Goal: Book appointment/travel/reservation

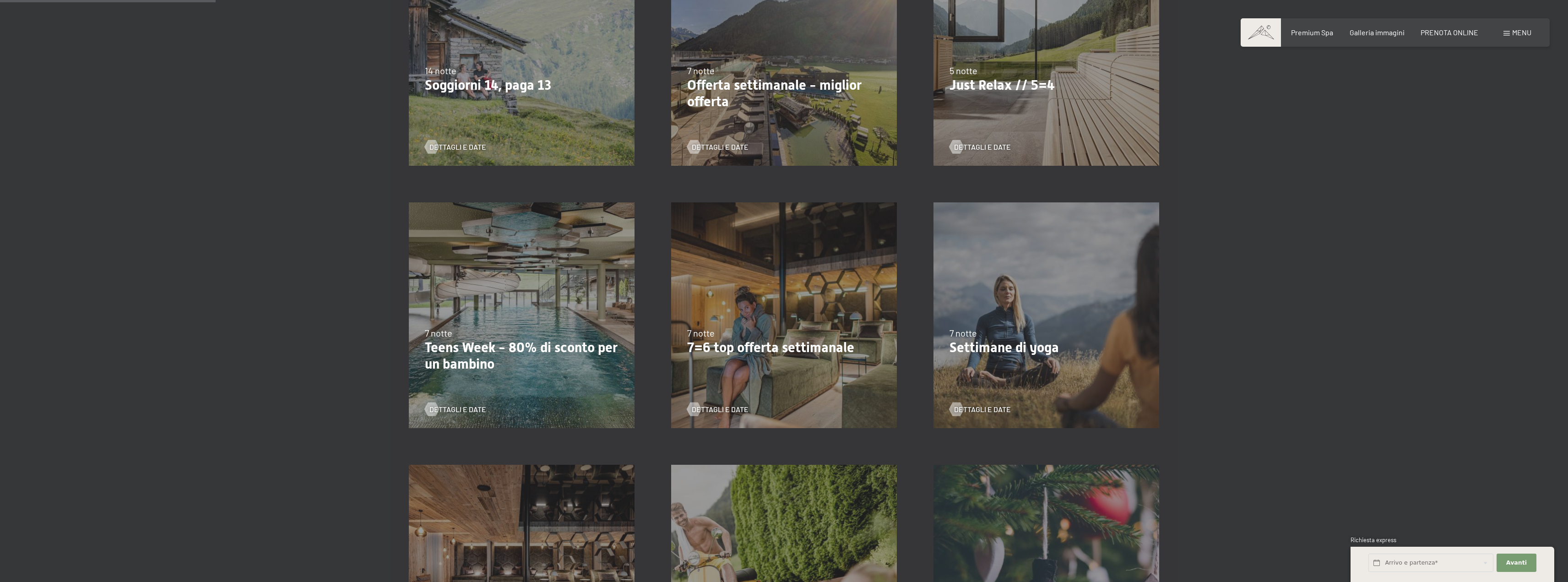
scroll to position [218, 0]
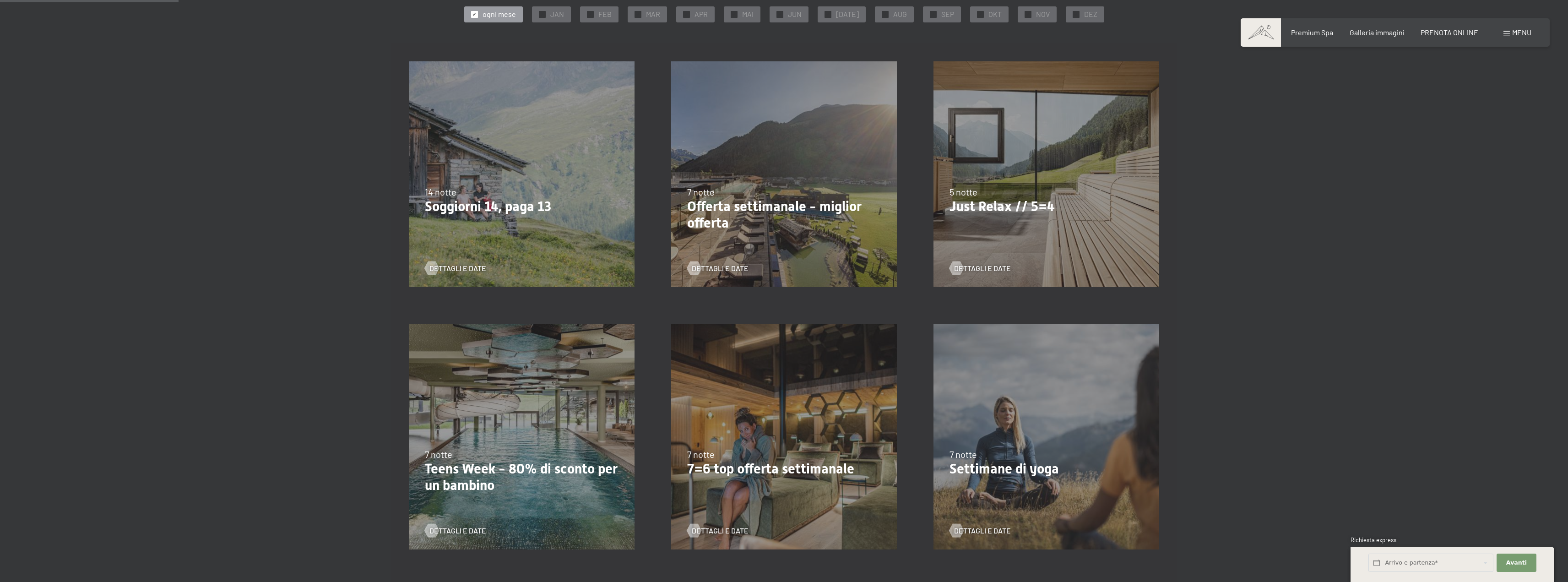
click at [1004, 187] on div "5 notte" at bounding box center [1046, 191] width 194 height 13
click at [997, 263] on span "Dettagli e Date" at bounding box center [992, 268] width 57 height 10
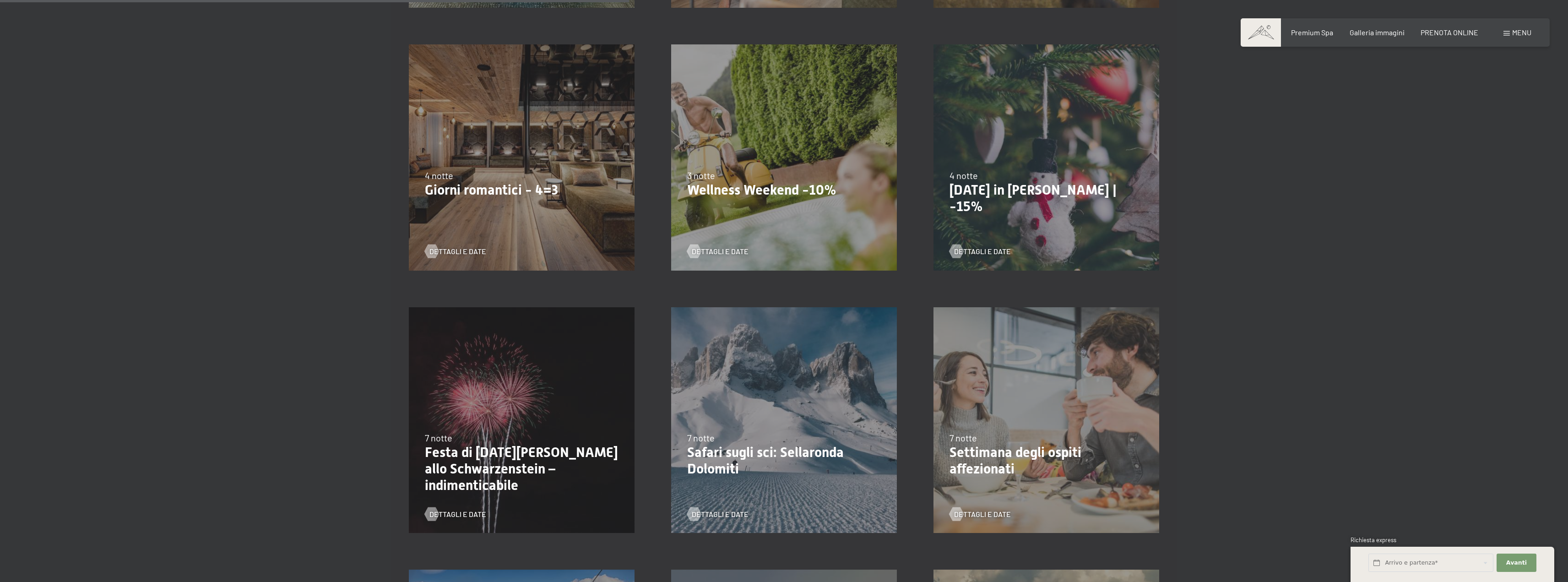
scroll to position [767, 0]
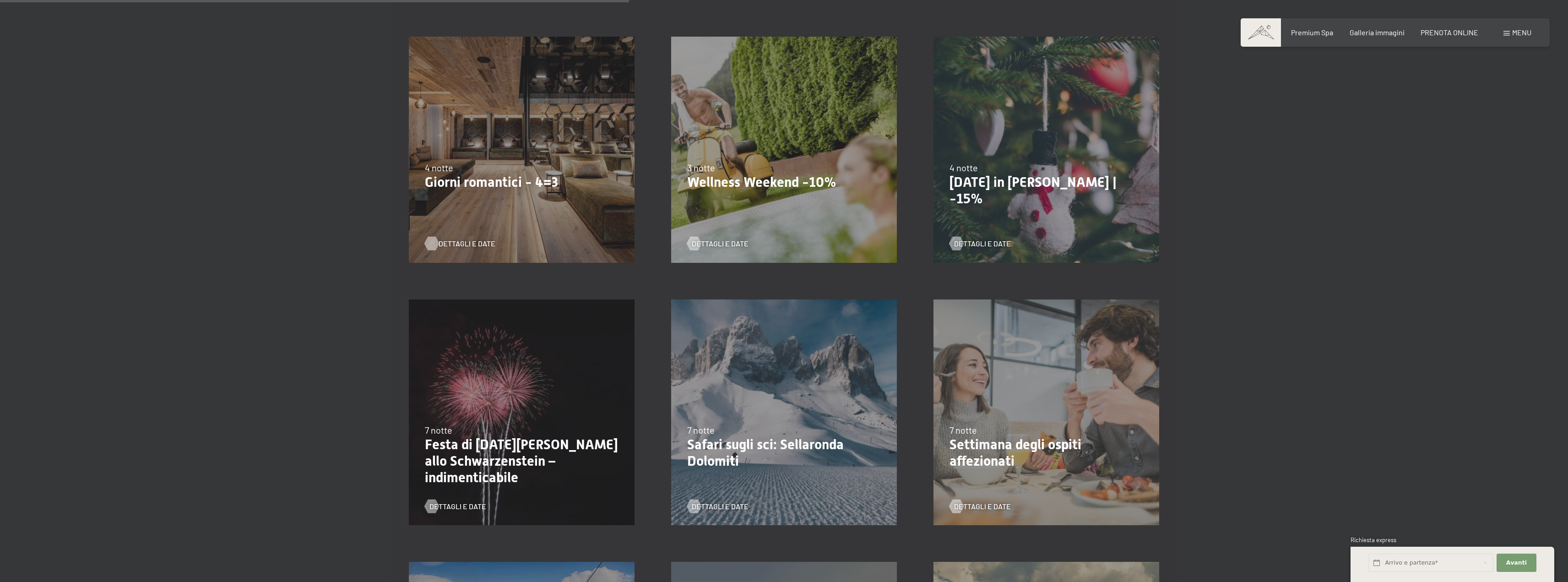
click at [463, 243] on span "Dettagli e Date" at bounding box center [466, 243] width 57 height 10
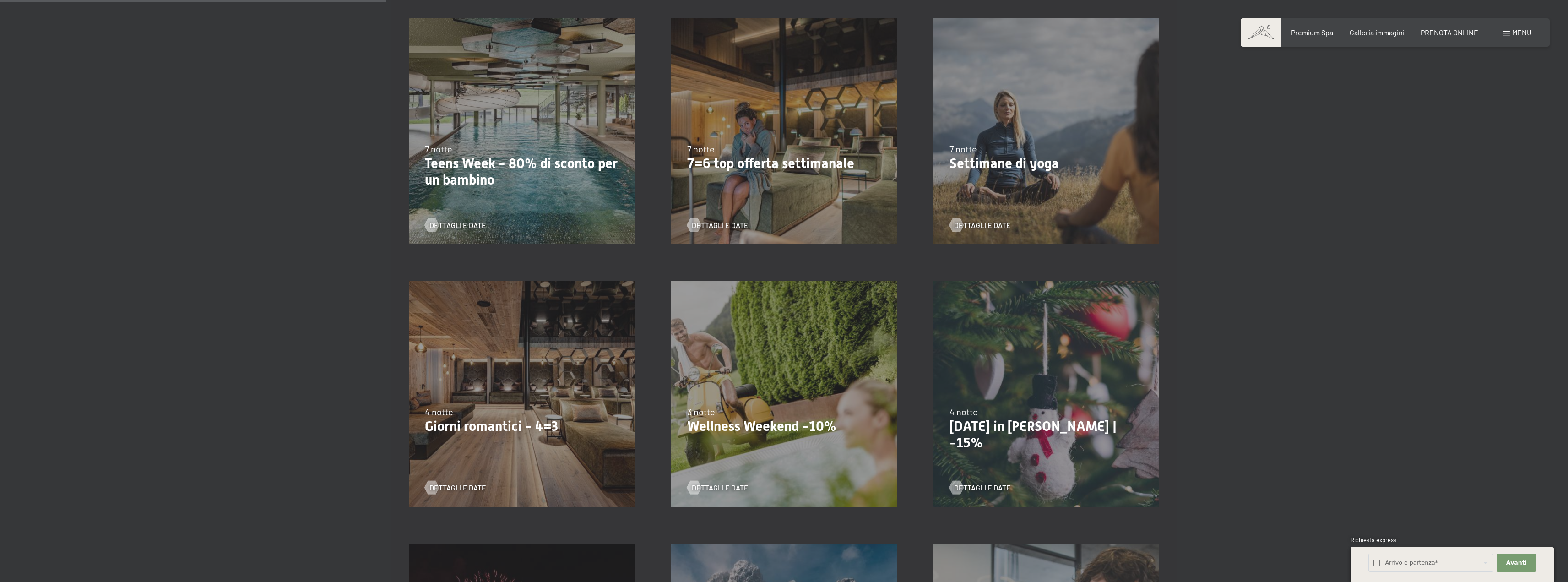
scroll to position [600, 0]
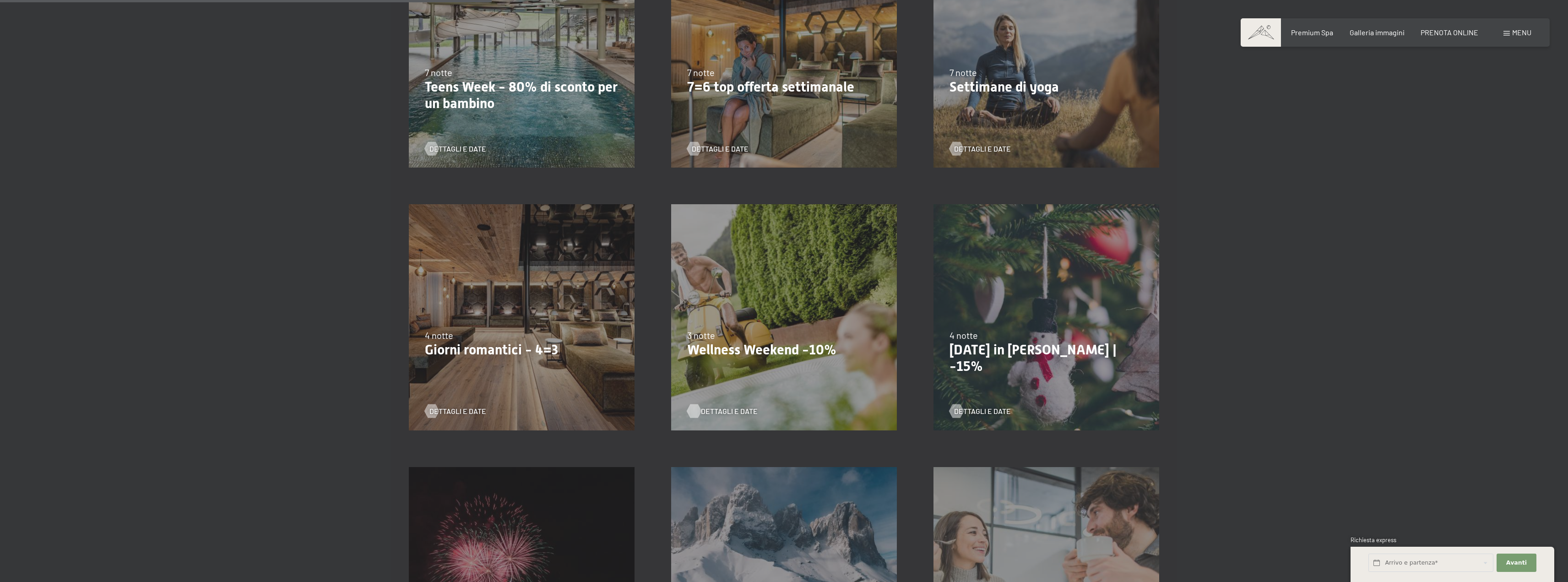
click at [704, 413] on span "Dettagli e Date" at bounding box center [729, 411] width 57 height 10
click at [712, 146] on span "Dettagli e Date" at bounding box center [729, 149] width 57 height 10
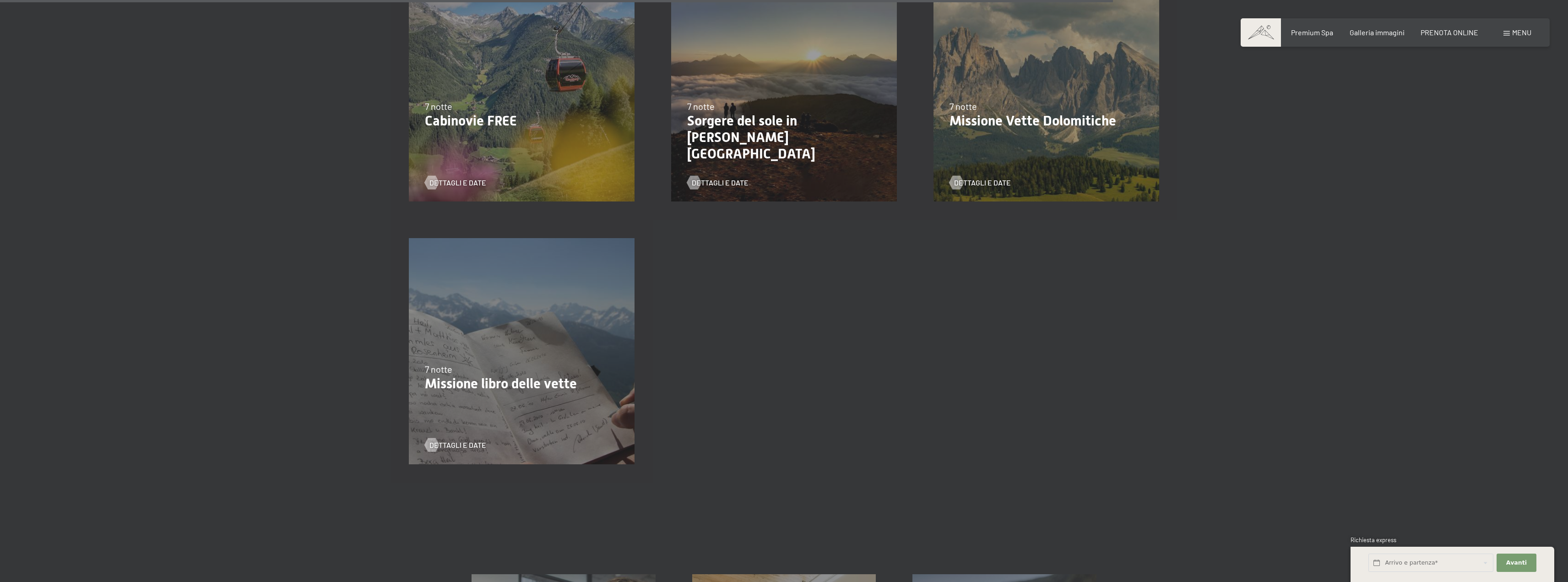
scroll to position [1357, 0]
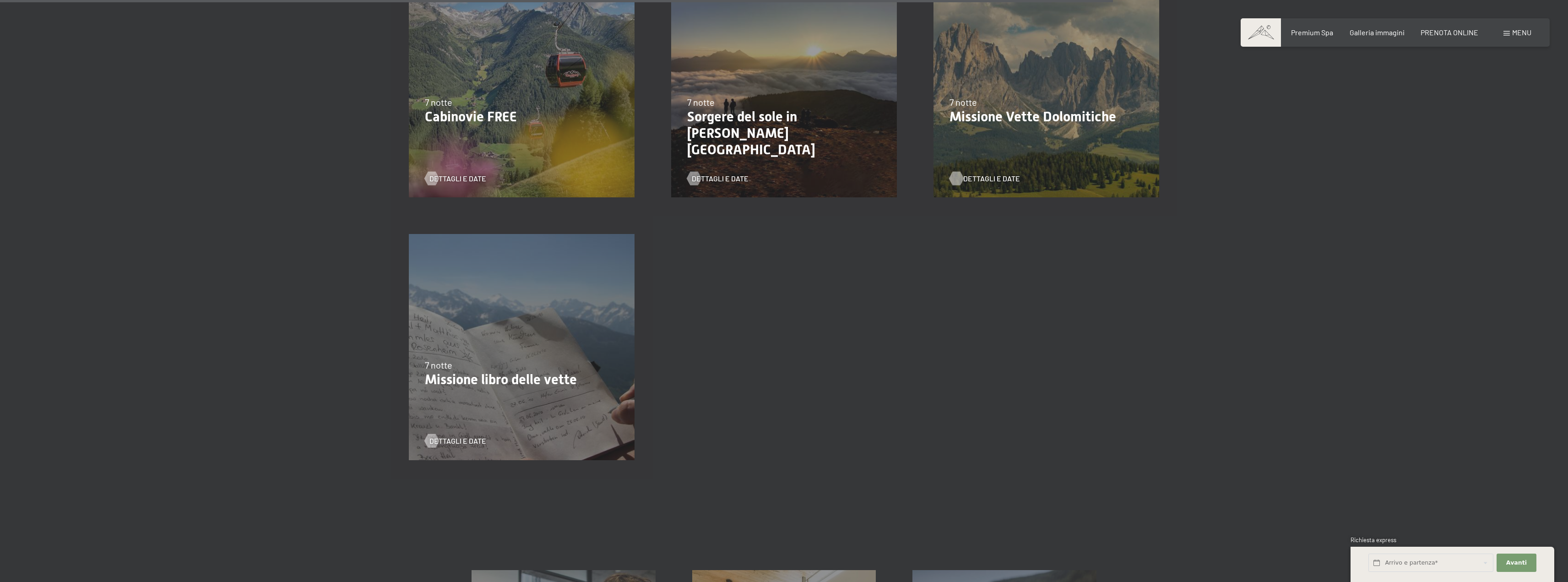
click at [992, 177] on span "Dettagli e Date" at bounding box center [992, 179] width 57 height 10
click at [453, 434] on div "Dettagli e Date" at bounding box center [518, 433] width 187 height 24
click at [457, 440] on span "Dettagli e Date" at bounding box center [466, 441] width 57 height 10
click at [468, 180] on span "Dettagli e Date" at bounding box center [466, 179] width 57 height 10
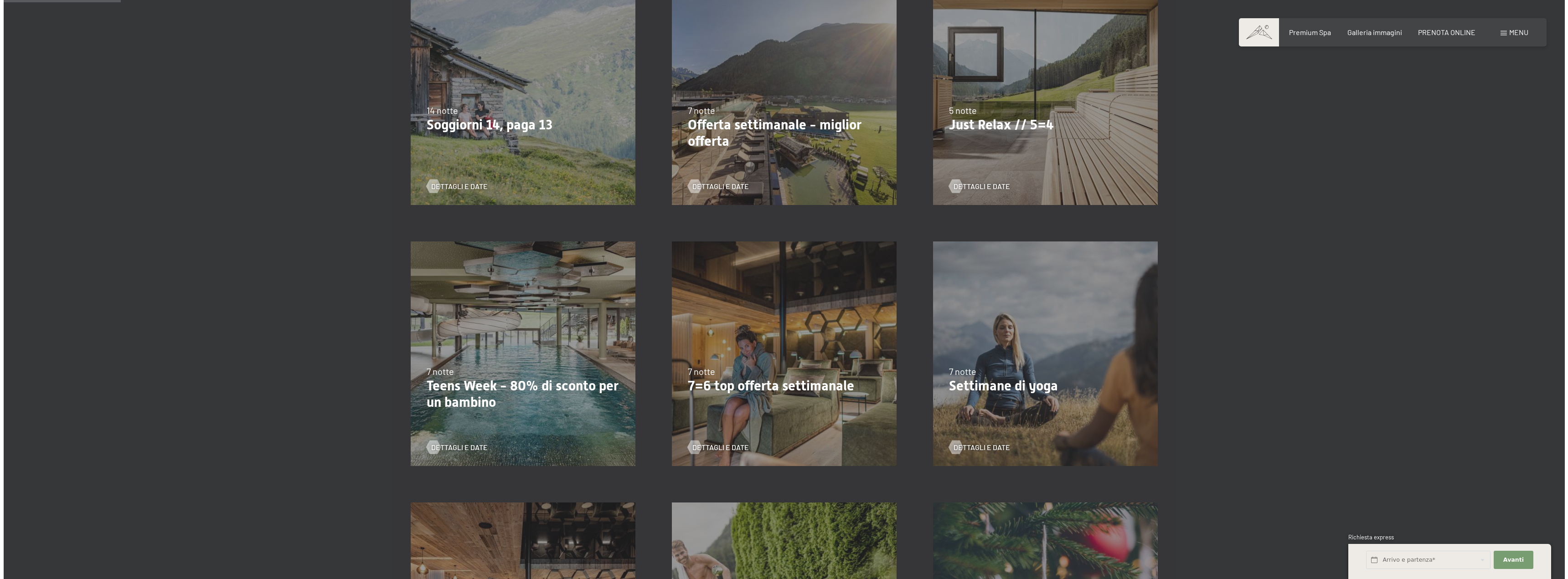
scroll to position [117, 0]
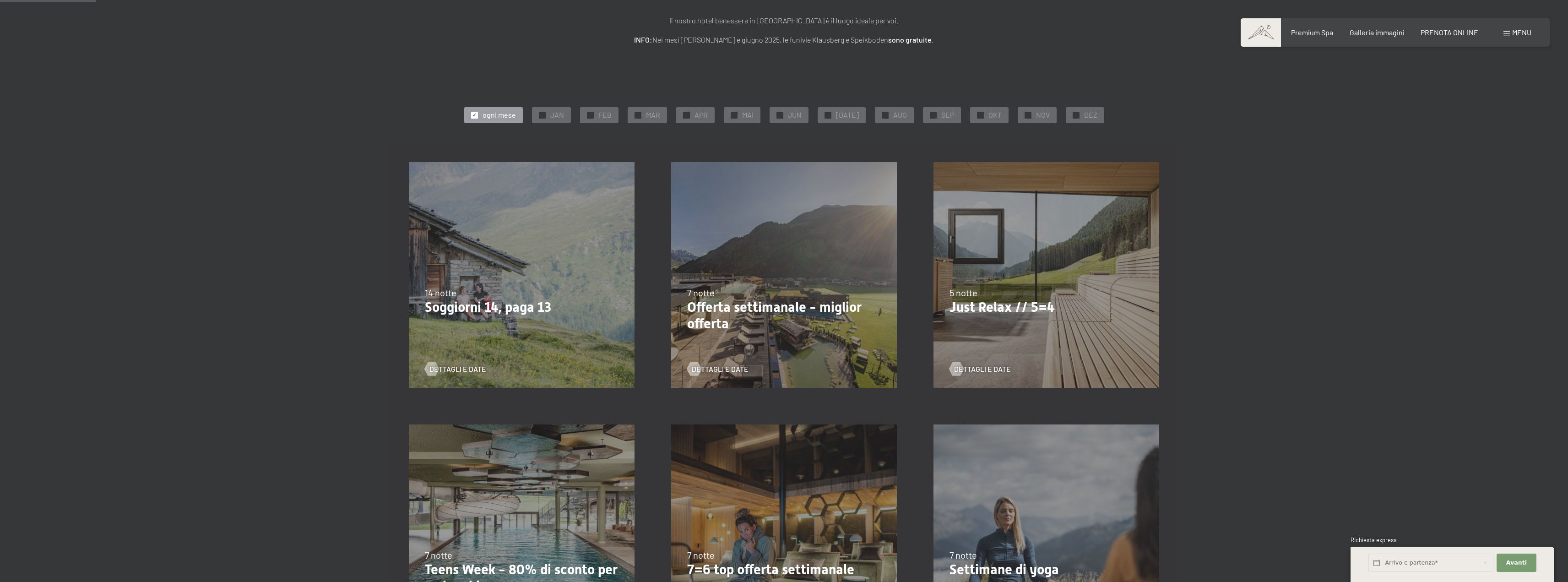
click at [1524, 34] on span "Menu" at bounding box center [1521, 32] width 19 height 9
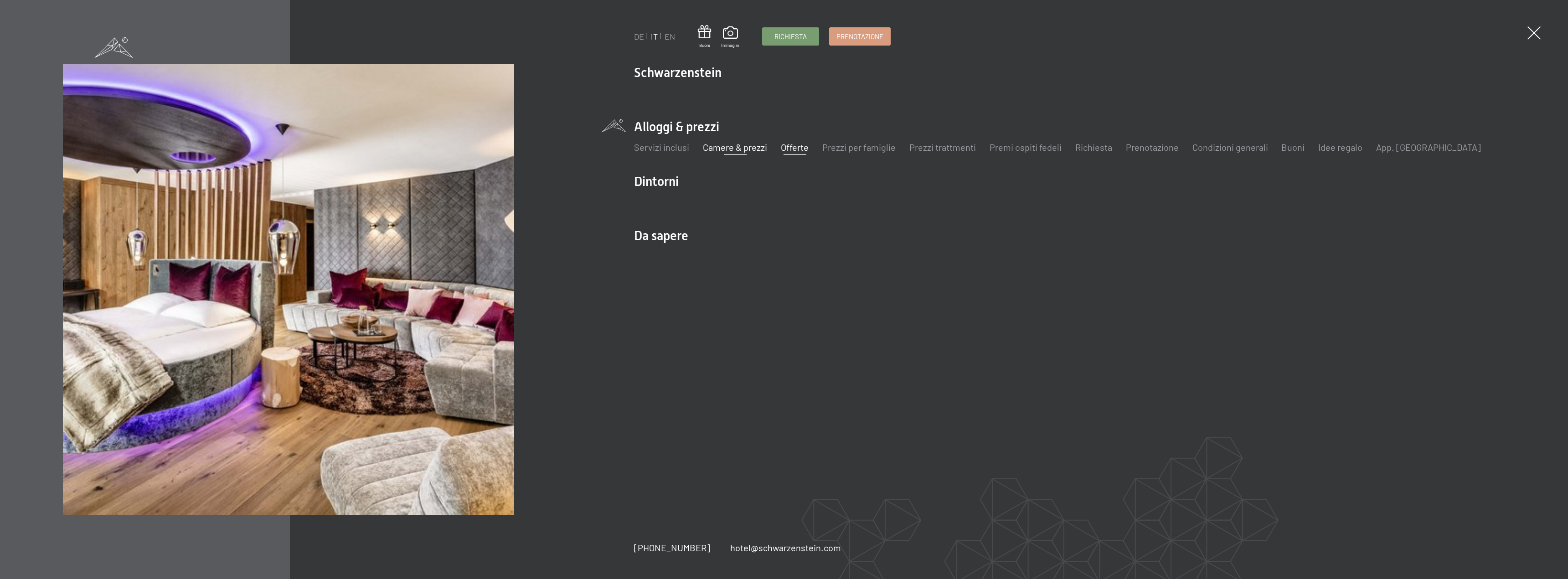
click at [744, 151] on link "Camere & prezzi" at bounding box center [735, 147] width 65 height 11
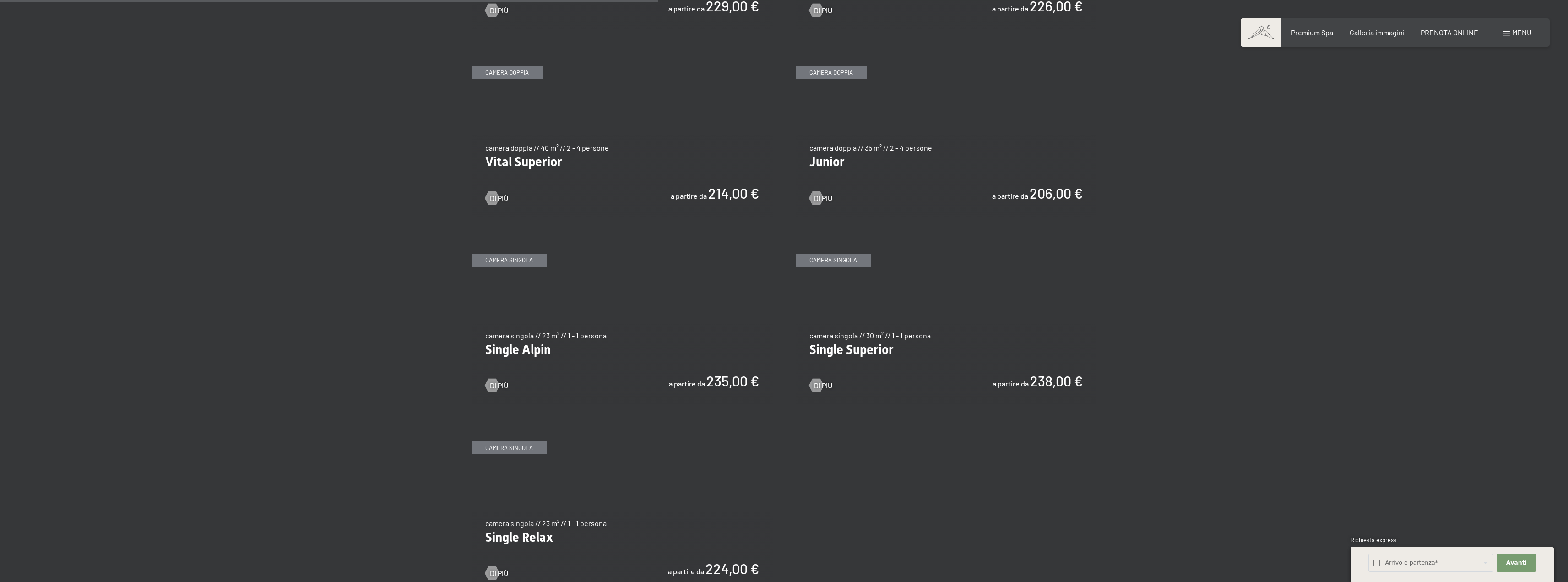
scroll to position [1335, 0]
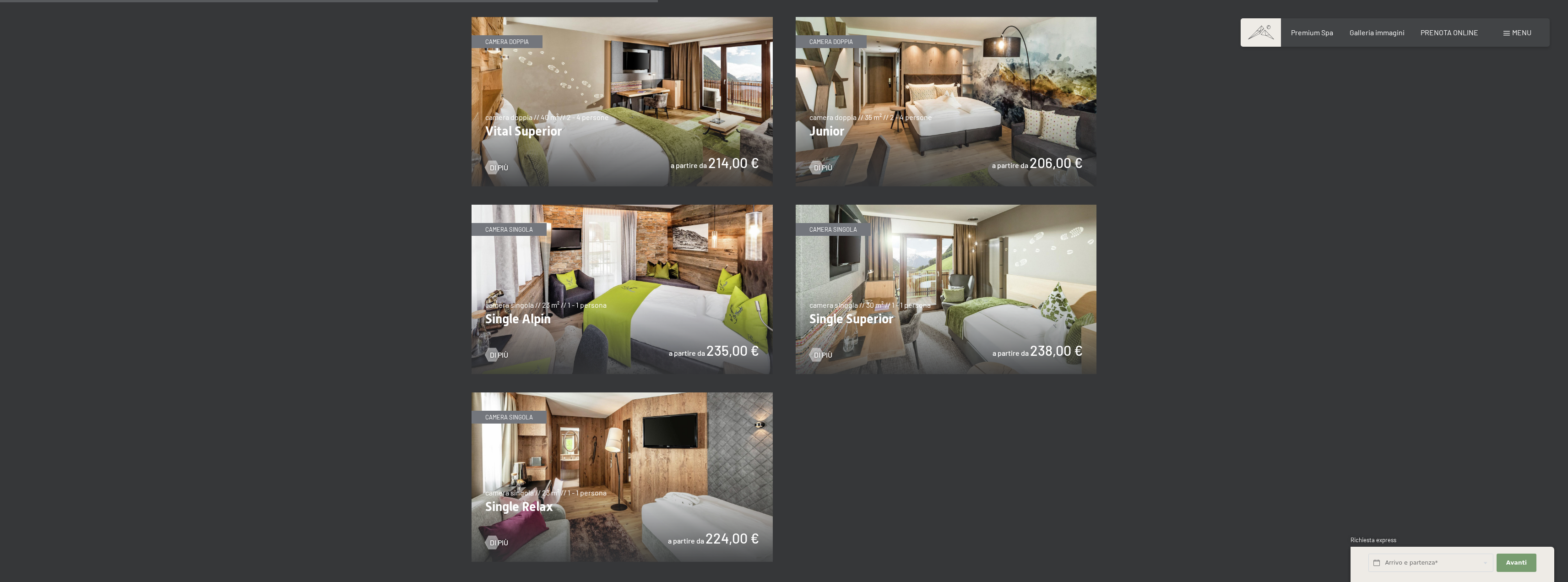
click at [933, 163] on img at bounding box center [946, 101] width 301 height 169
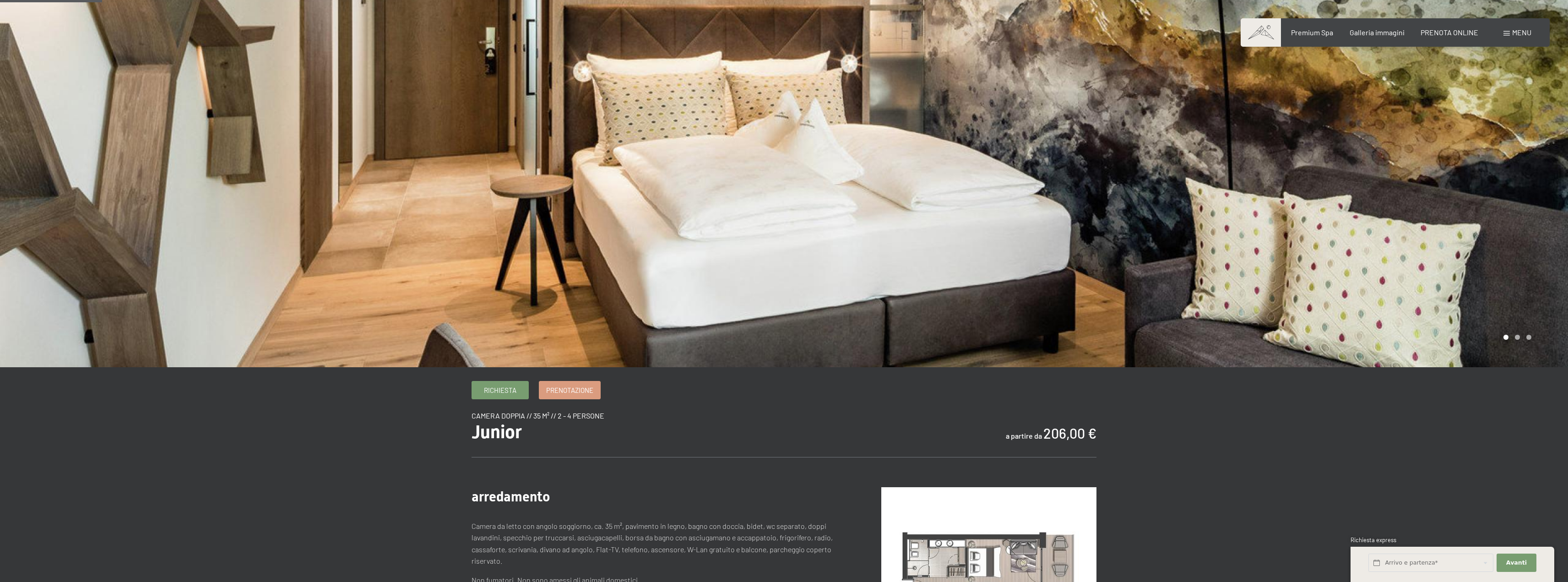
drag, startPoint x: 1574, startPoint y: 152, endPoint x: 1550, endPoint y: 169, distance: 29.4
